Goal: Complete application form

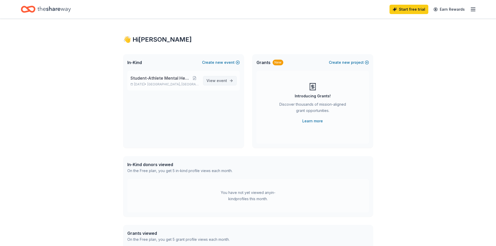
click at [231, 82] on link "View event" at bounding box center [220, 80] width 34 height 9
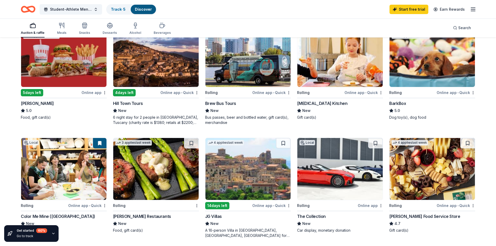
scroll to position [339, 0]
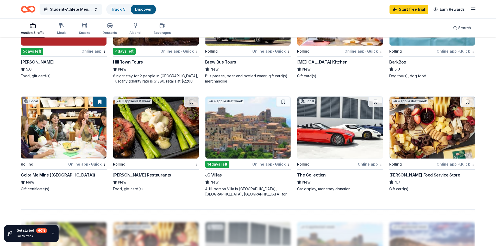
click at [78, 5] on button "Student-Athlete Mental Health Week" at bounding box center [71, 9] width 62 height 10
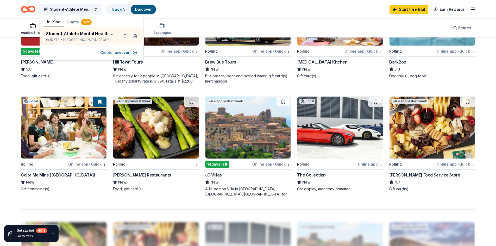
click at [263, 6] on div "Student-Athlete Mental Health Week Track · 5 Discover Start free trial Earn Rew…" at bounding box center [248, 9] width 454 height 12
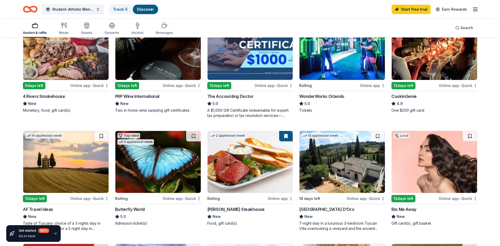
scroll to position [0, 0]
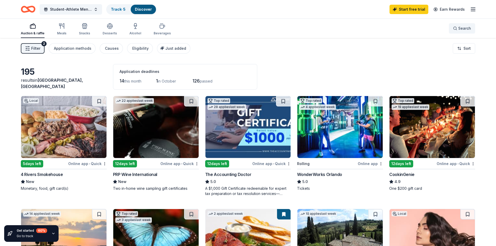
click at [456, 24] on button "Search" at bounding box center [462, 28] width 26 height 10
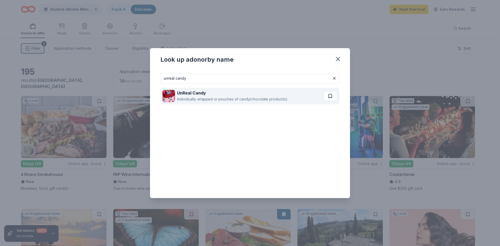
type input "unreal candy"
click at [287, 95] on div "UnReal Candy Individually wrapped or pouches of candy/chocolate product(s)" at bounding box center [242, 96] width 160 height 17
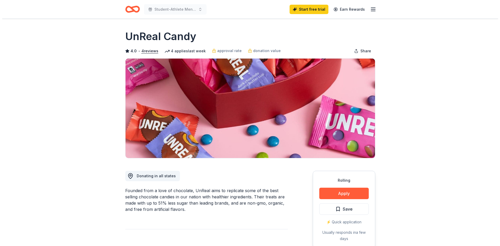
scroll to position [52, 0]
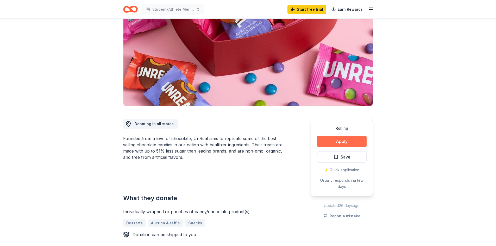
click at [327, 138] on button "Apply" at bounding box center [341, 141] width 49 height 11
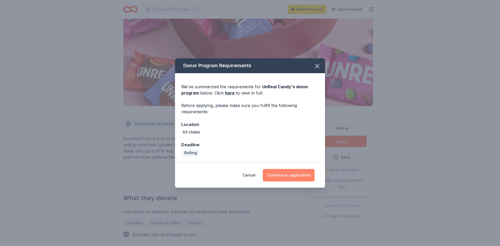
click at [280, 178] on button "Continue to application" at bounding box center [289, 175] width 52 height 12
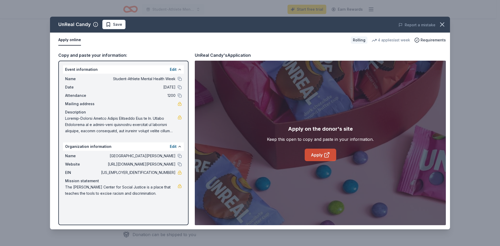
click at [314, 155] on link "Apply" at bounding box center [321, 155] width 32 height 12
click at [324, 153] on icon at bounding box center [327, 155] width 6 height 6
click at [65, 42] on button "Apply online" at bounding box center [69, 40] width 23 height 11
click at [321, 159] on link "Apply" at bounding box center [321, 155] width 32 height 12
